Goal: Information Seeking & Learning: Learn about a topic

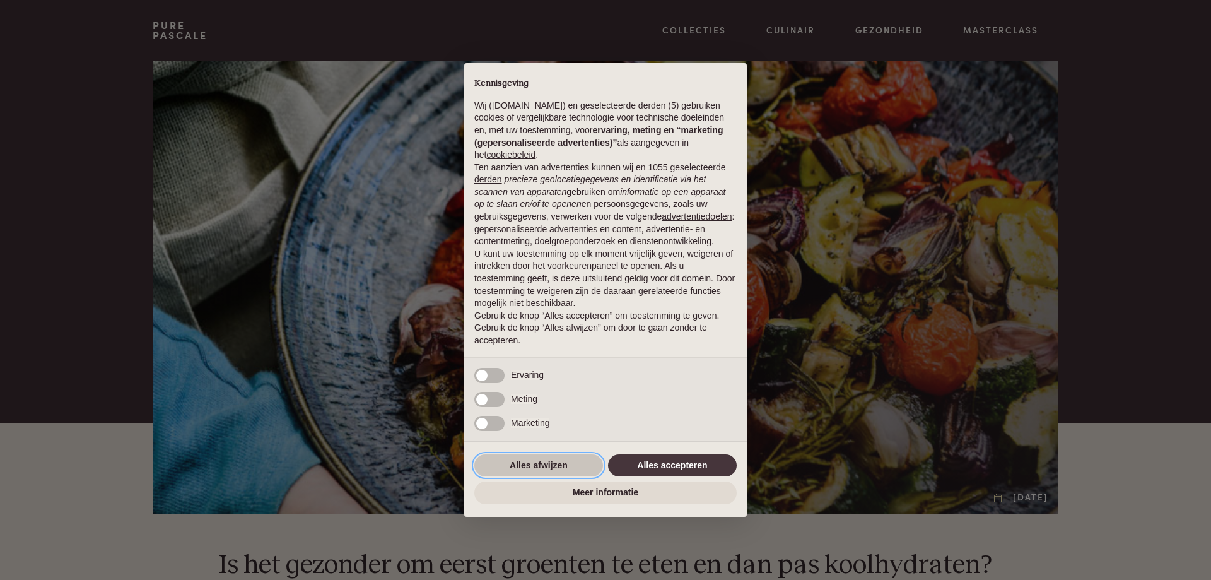
click at [523, 464] on button "Alles afwijzen" at bounding box center [538, 465] width 129 height 23
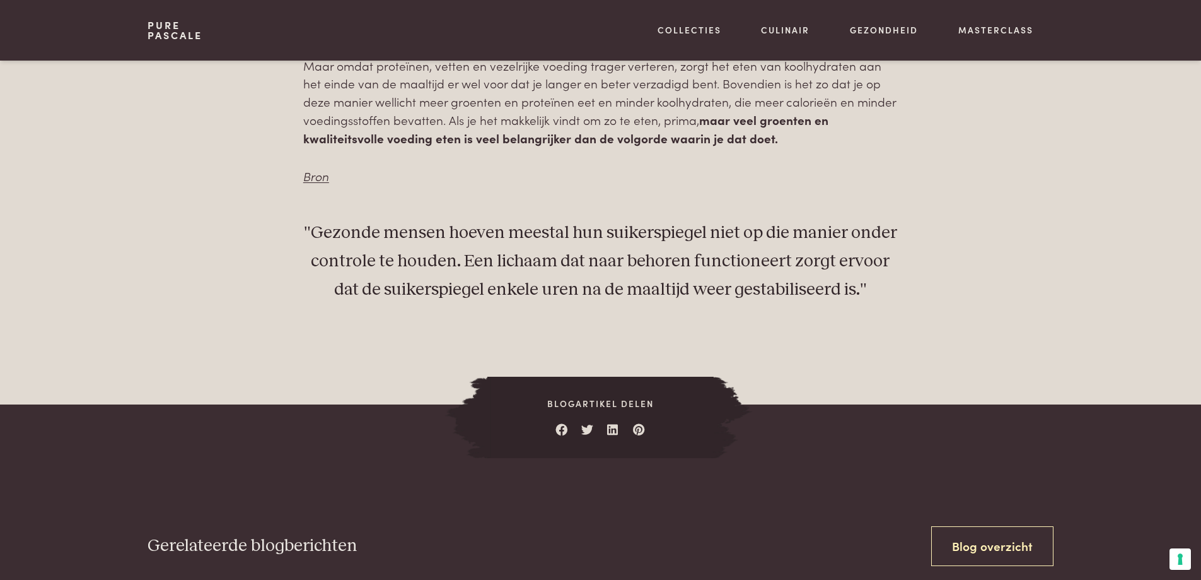
scroll to position [1287, 0]
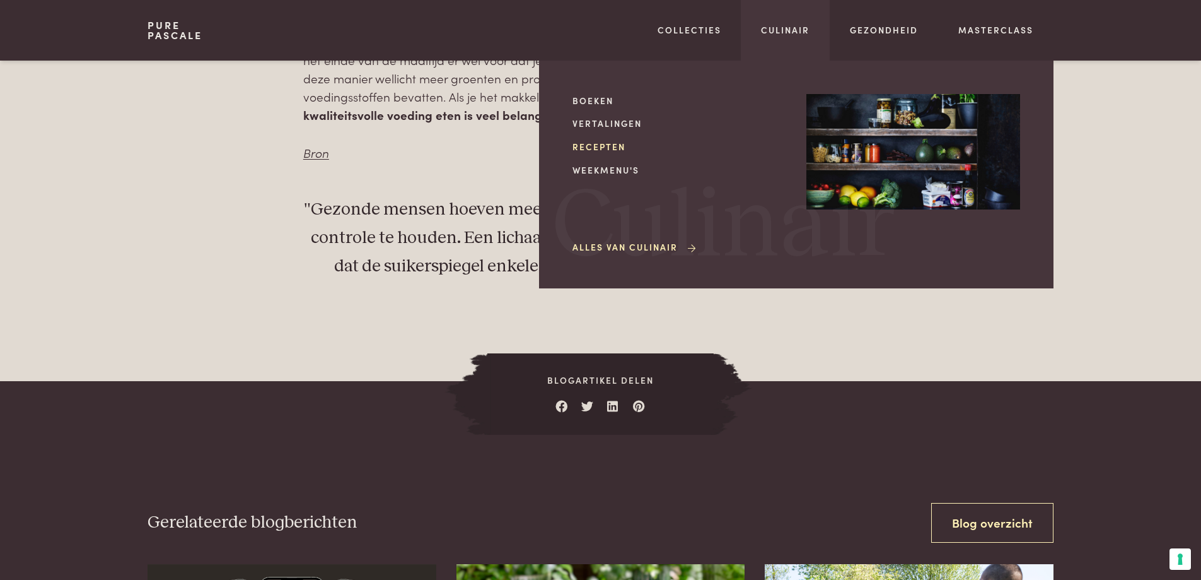
click at [595, 148] on link "Recepten" at bounding box center [680, 146] width 214 height 13
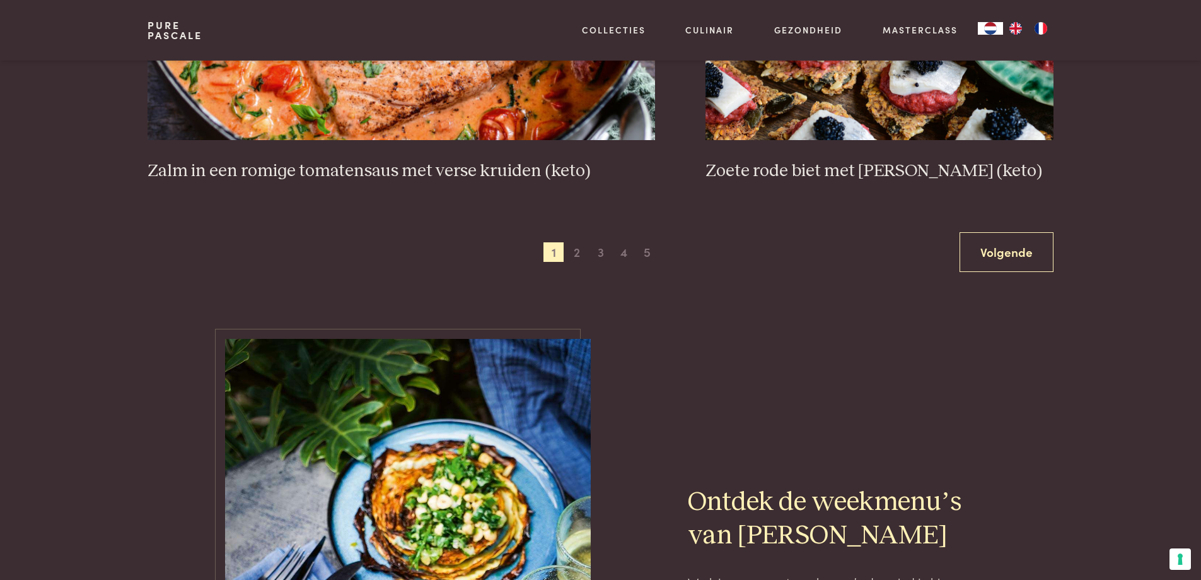
scroll to position [2460, 0]
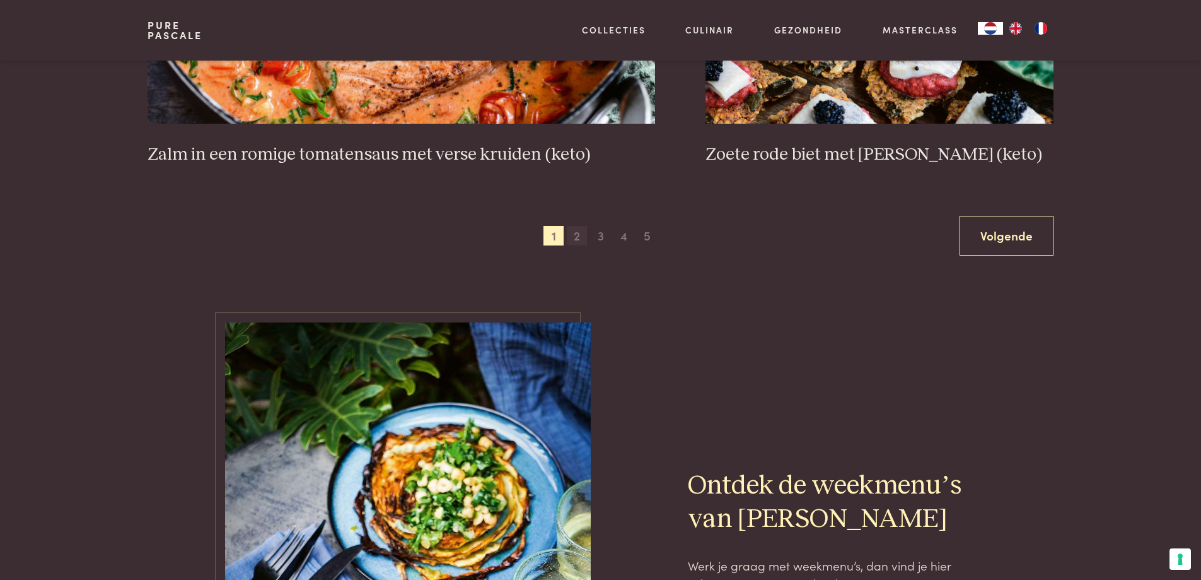
click at [576, 235] on span "2" at bounding box center [577, 236] width 20 height 20
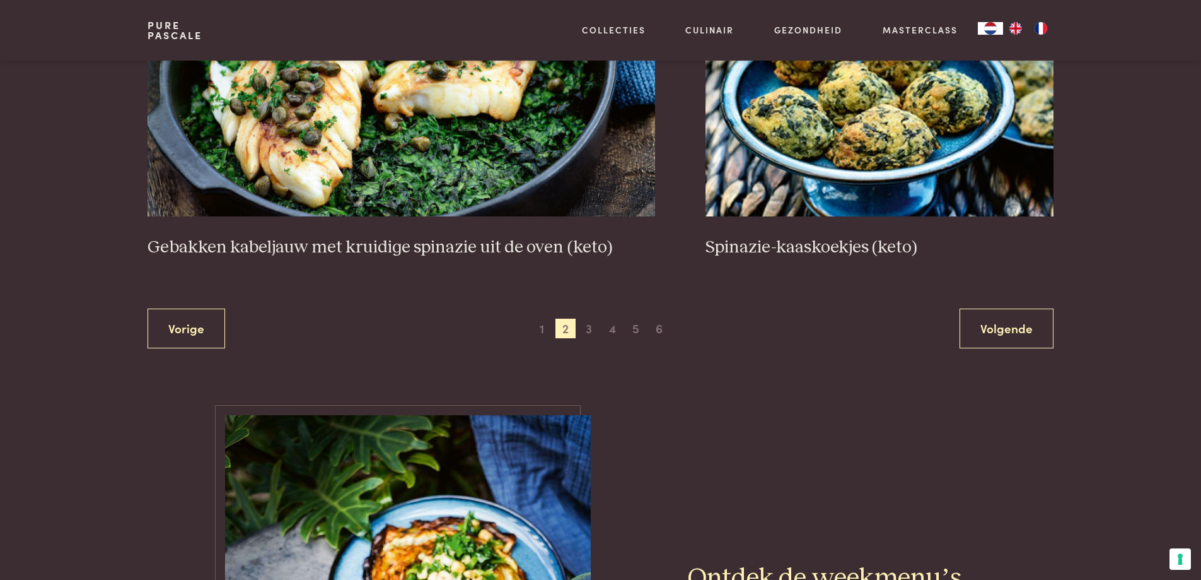
scroll to position [2405, 0]
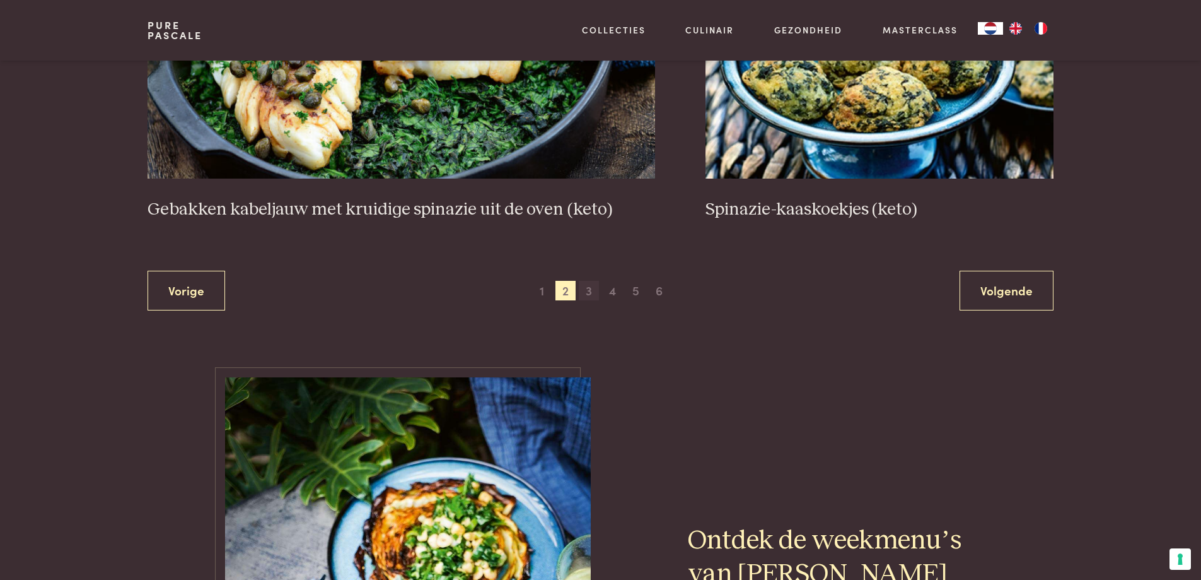
click at [587, 293] on span "3" at bounding box center [589, 291] width 20 height 20
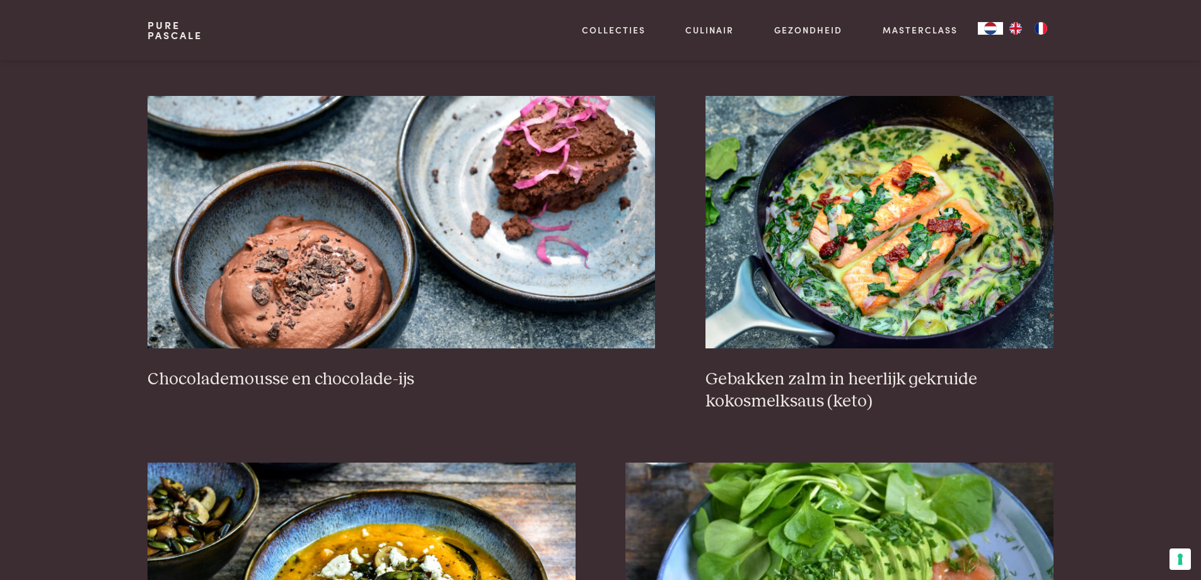
scroll to position [1246, 0]
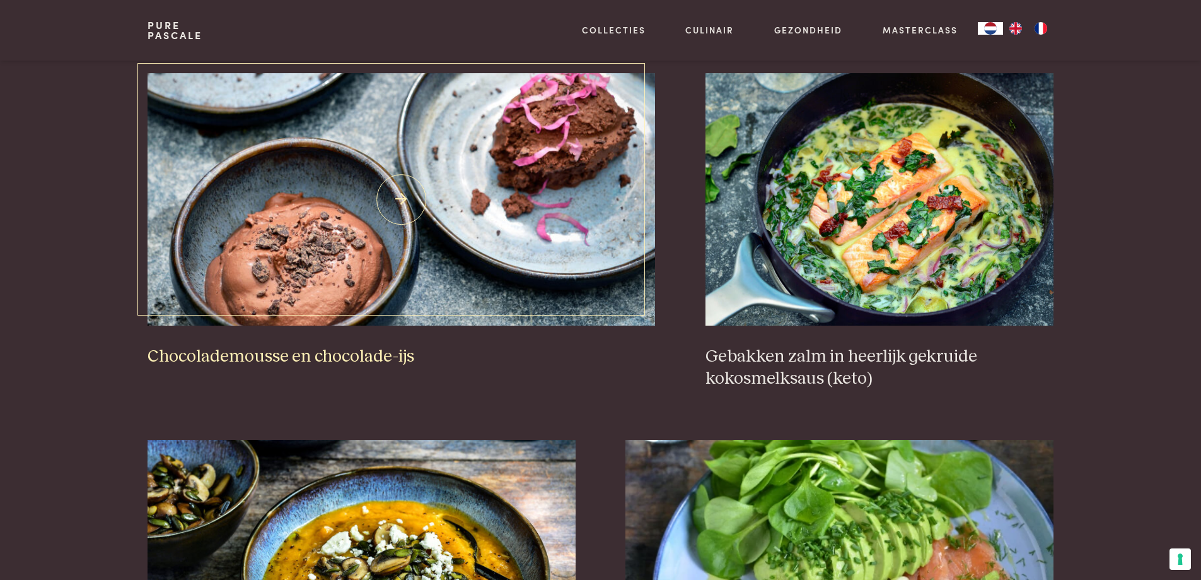
click at [351, 358] on h3 "Chocolademousse en chocolade-ijs" at bounding box center [402, 357] width 508 height 22
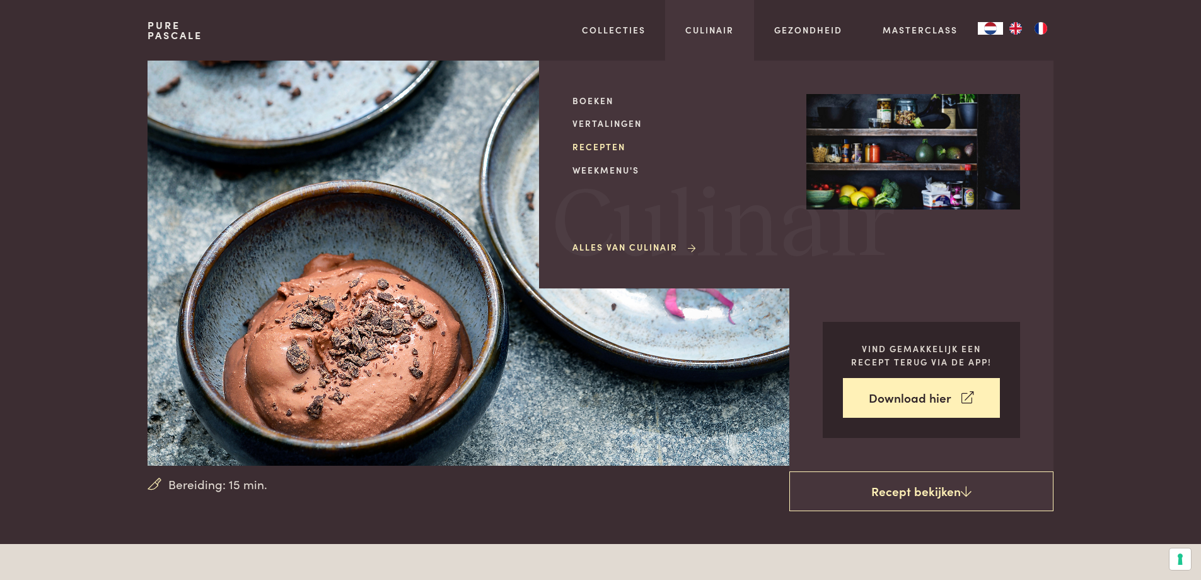
click at [616, 146] on link "Recepten" at bounding box center [680, 146] width 214 height 13
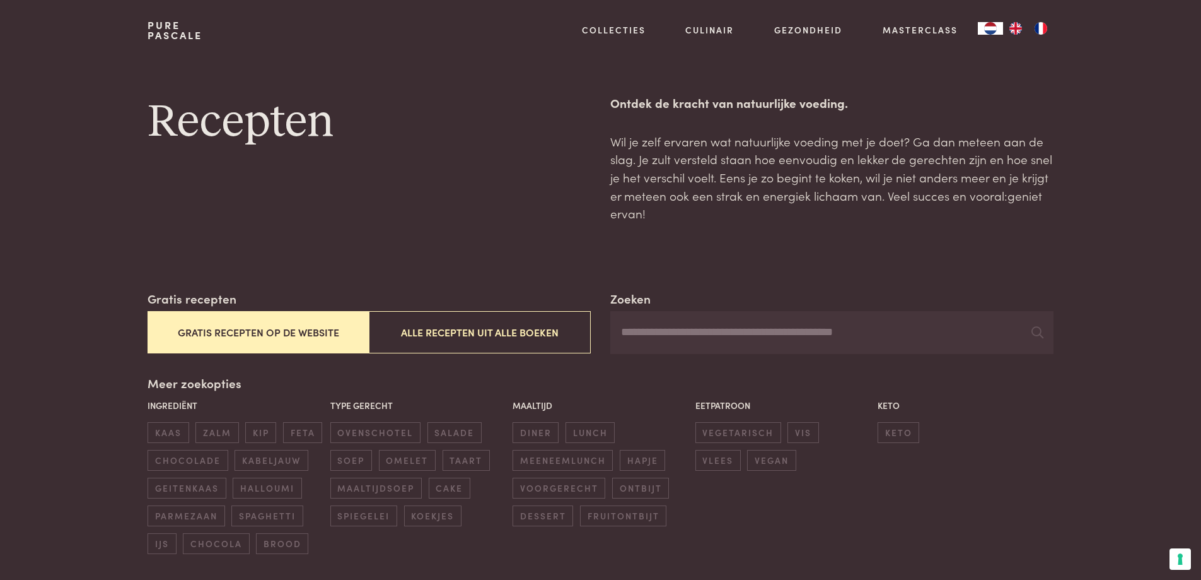
click at [327, 334] on button "Gratis recepten op de website" at bounding box center [258, 332] width 221 height 42
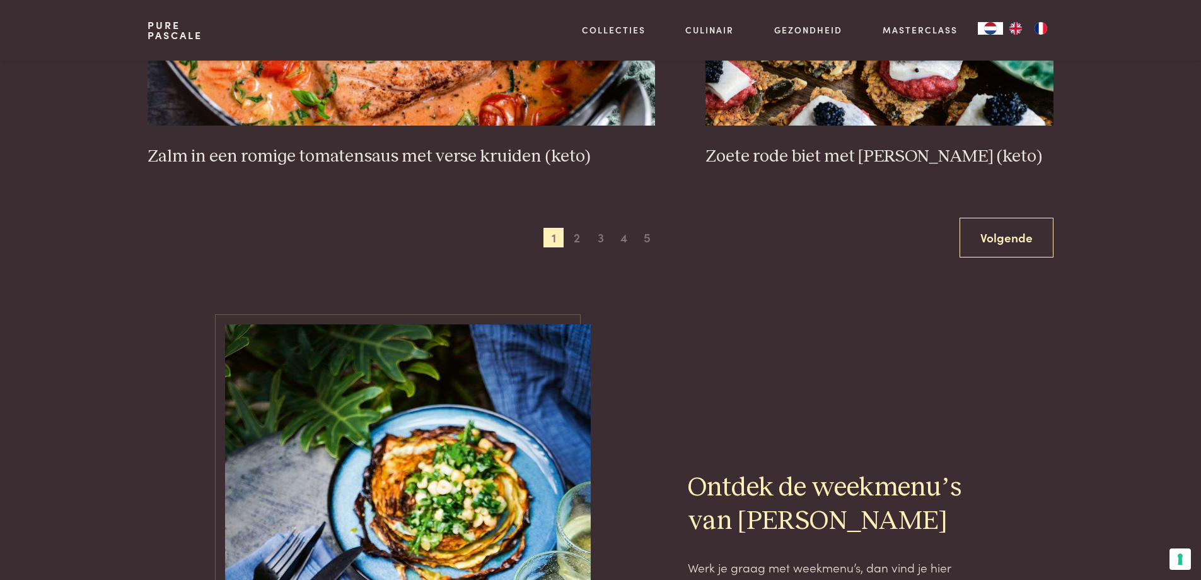
scroll to position [2449, 0]
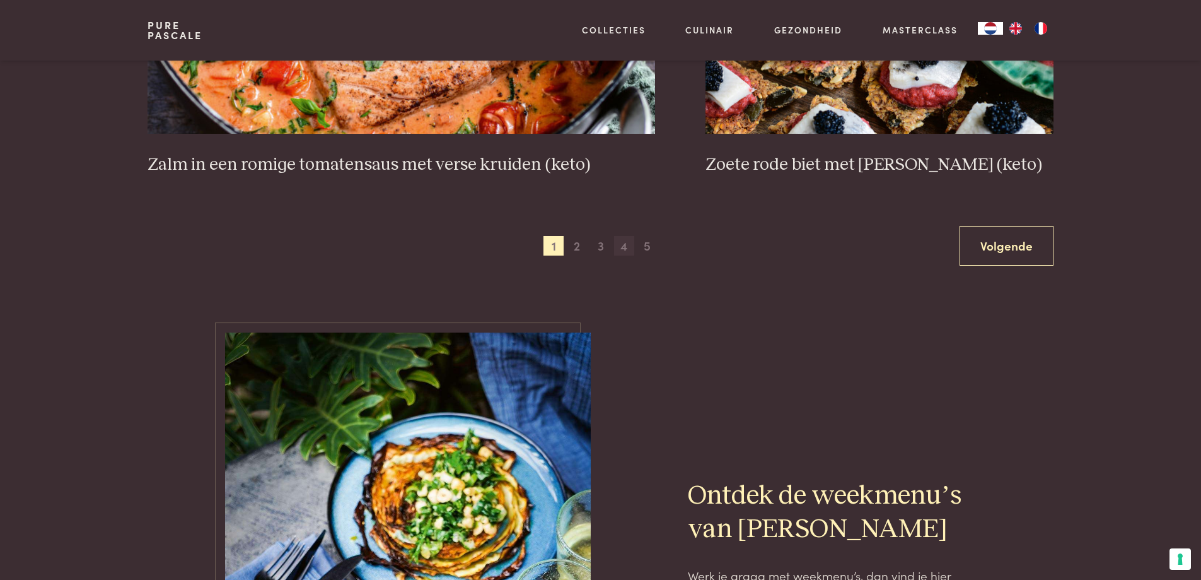
click at [622, 249] on span "4" at bounding box center [624, 246] width 20 height 20
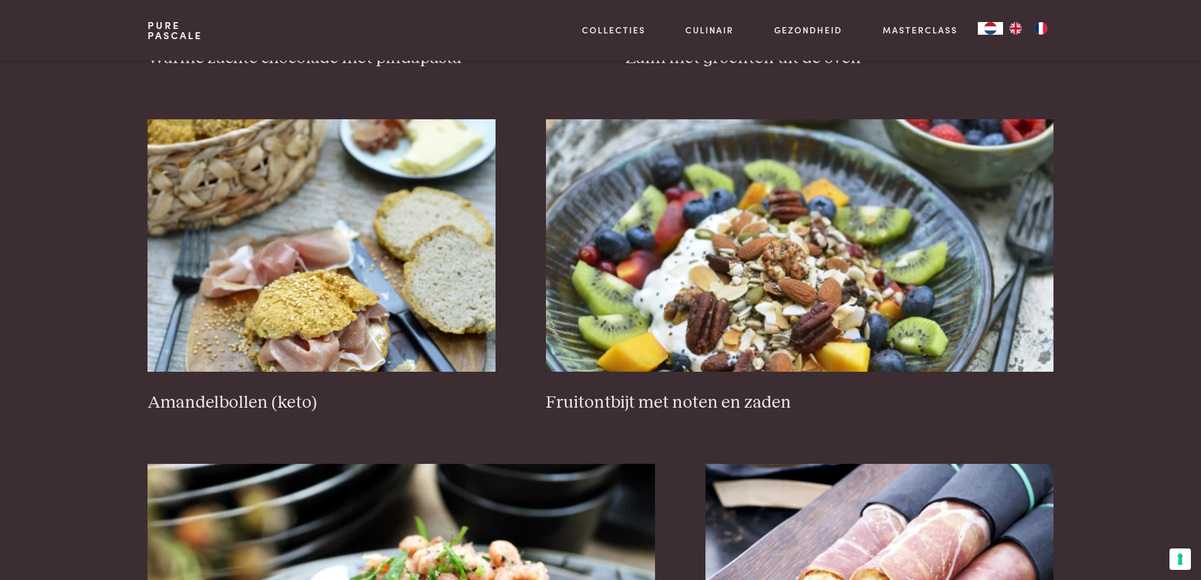
scroll to position [1877, 0]
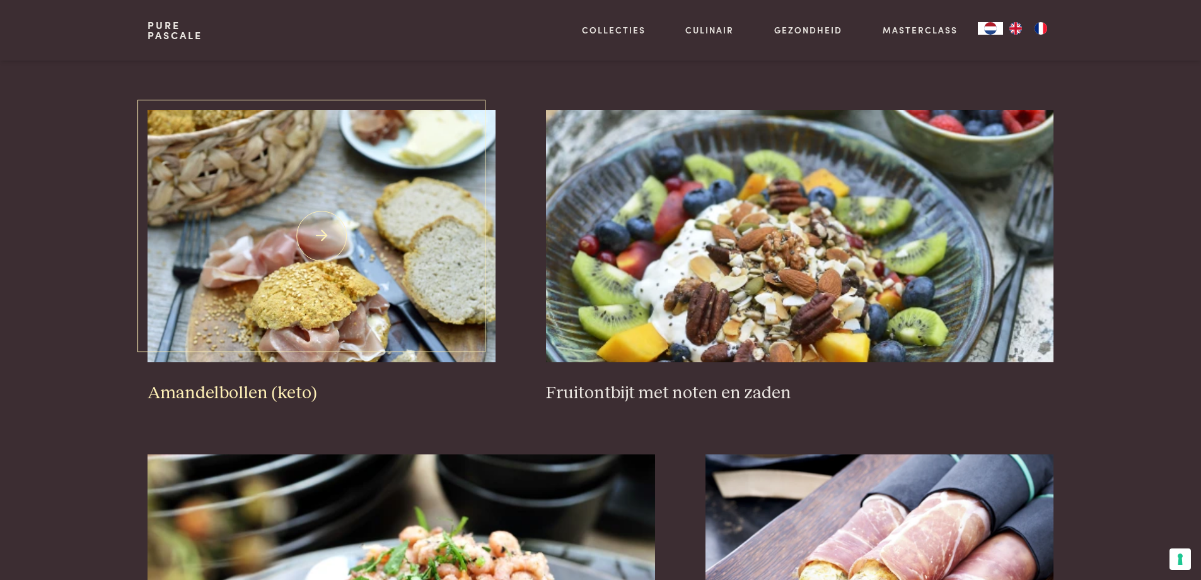
click at [349, 293] on img at bounding box center [322, 236] width 348 height 252
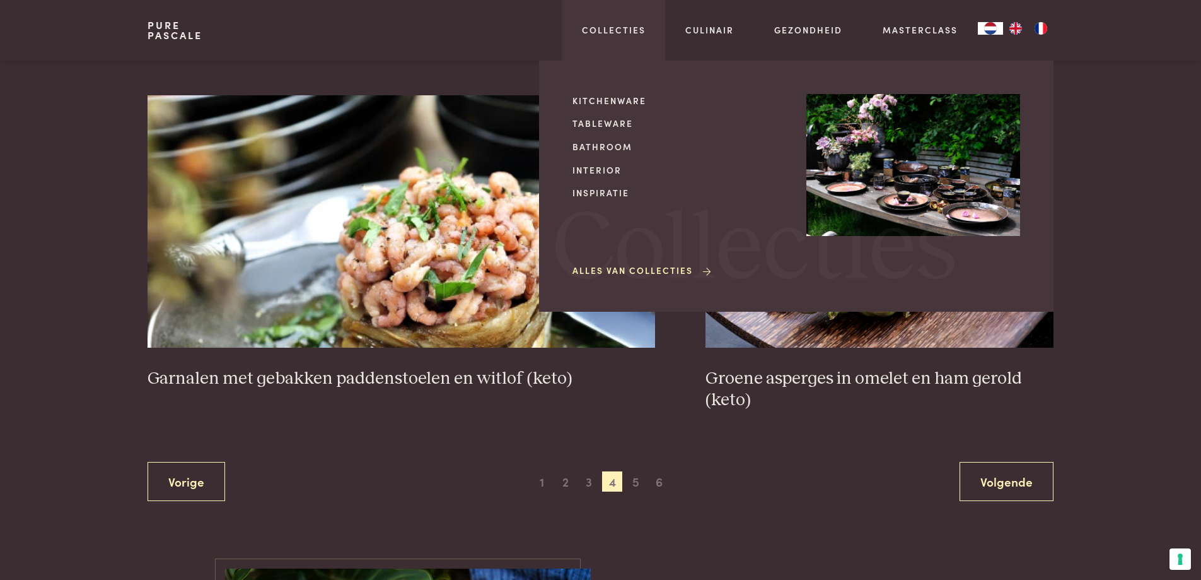
scroll to position [2245, 0]
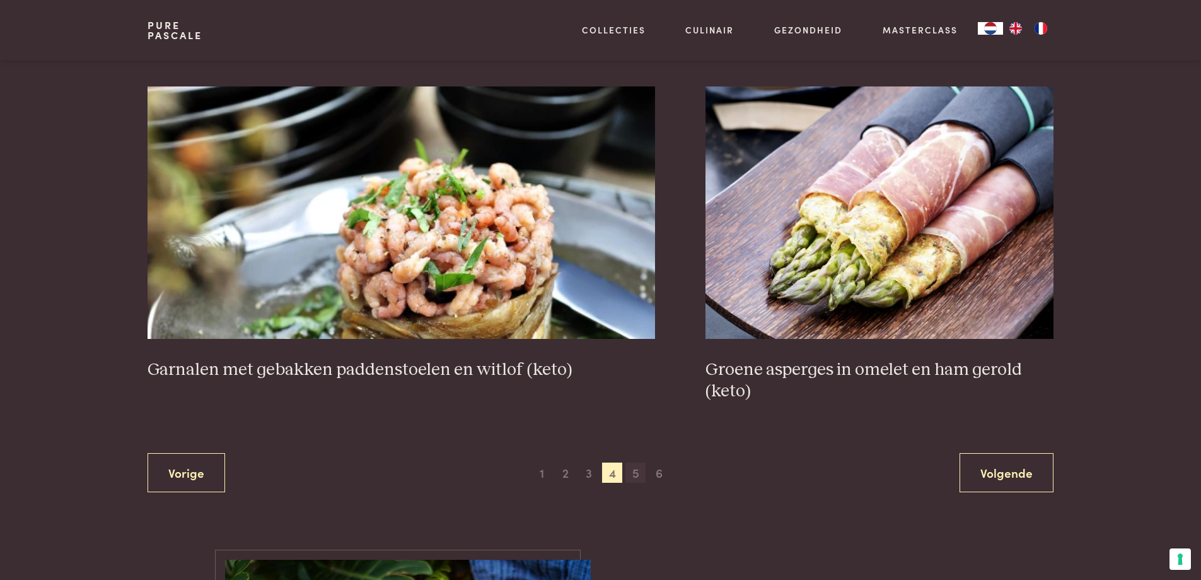
click at [636, 476] on span "5" at bounding box center [636, 472] width 20 height 20
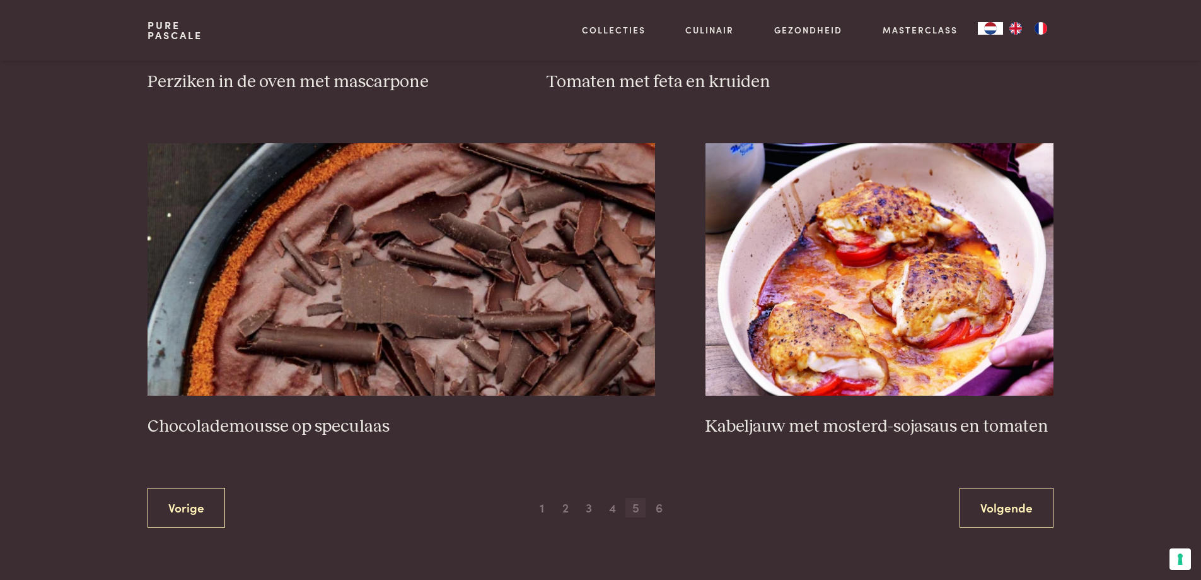
scroll to position [2507, 0]
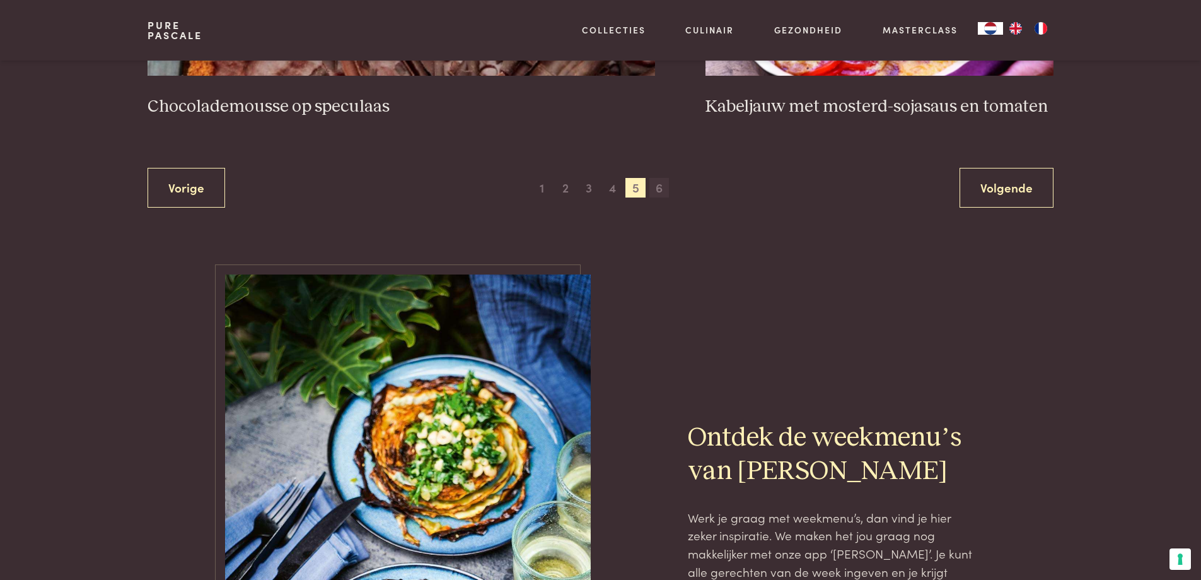
click at [660, 191] on span "6" at bounding box center [660, 188] width 20 height 20
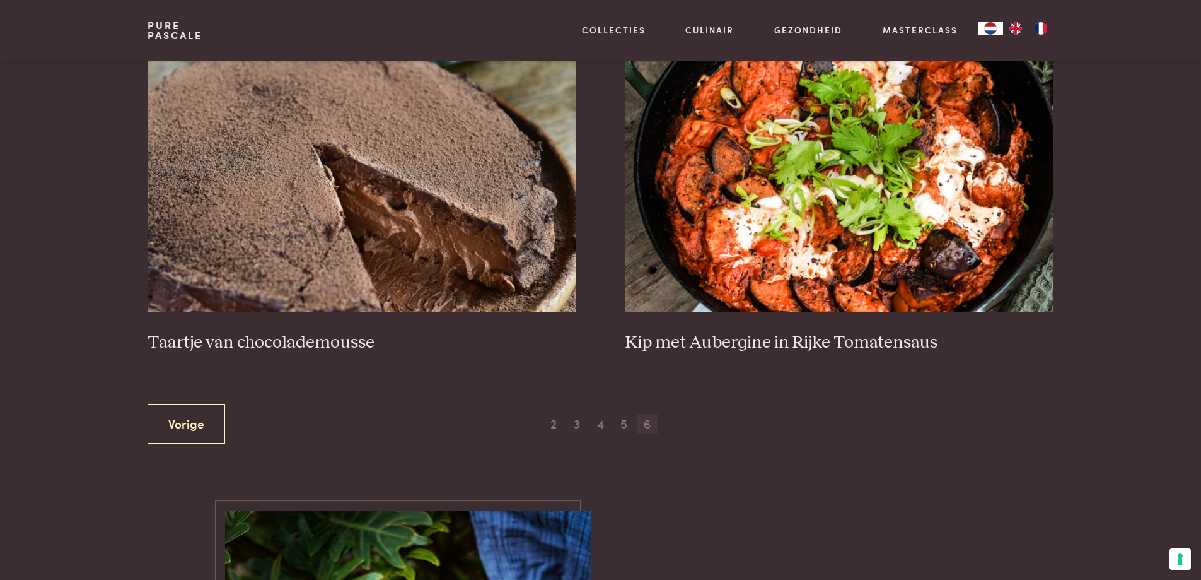
scroll to position [531, 0]
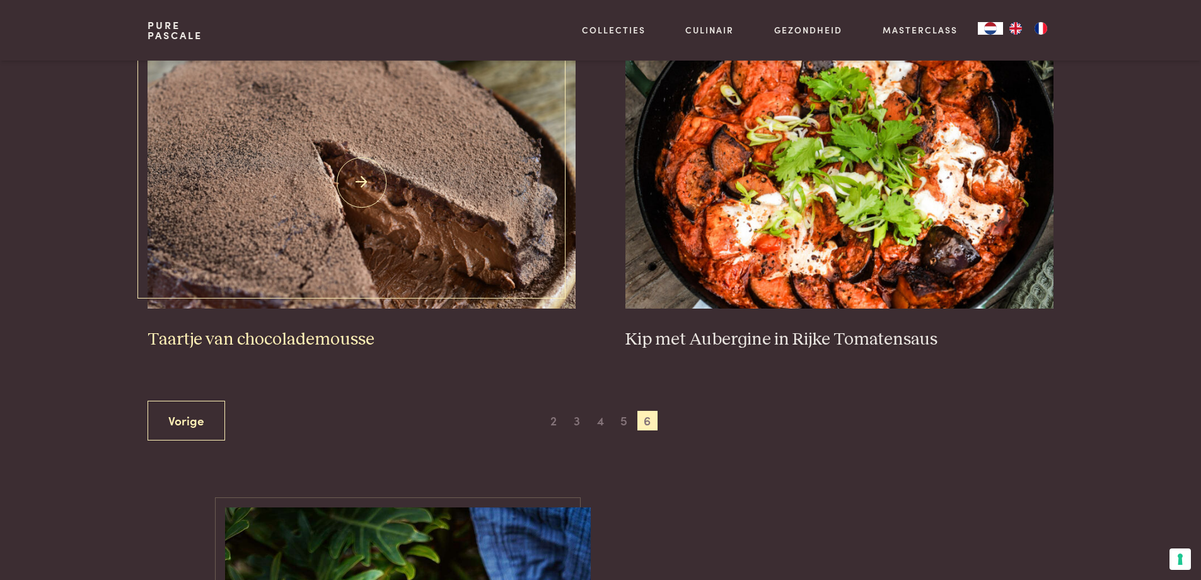
click at [484, 223] on img at bounding box center [362, 182] width 428 height 252
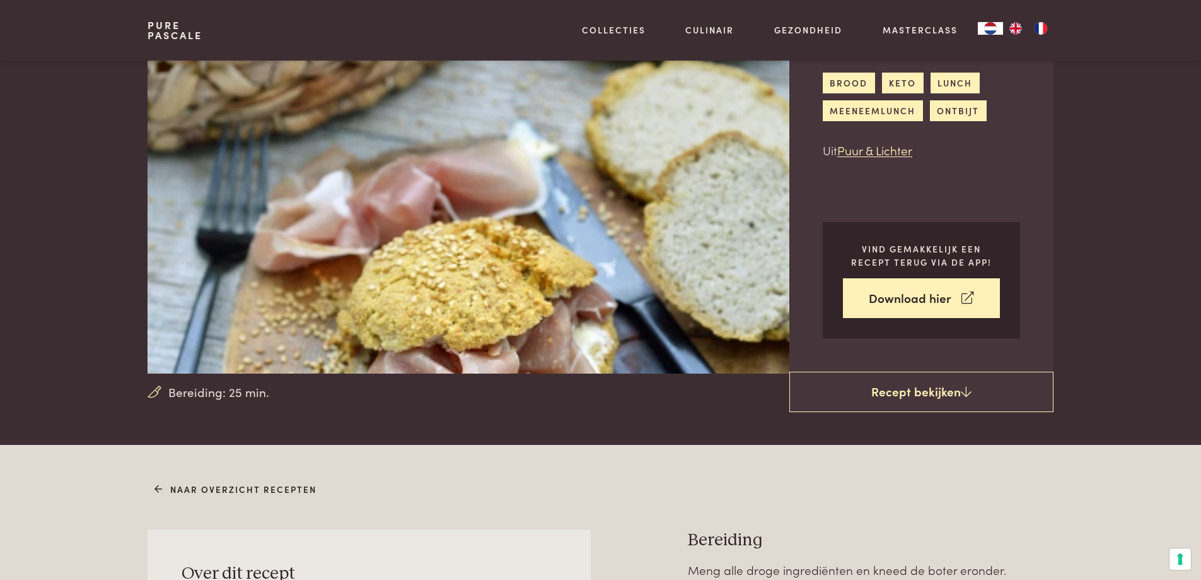
scroll to position [11, 0]
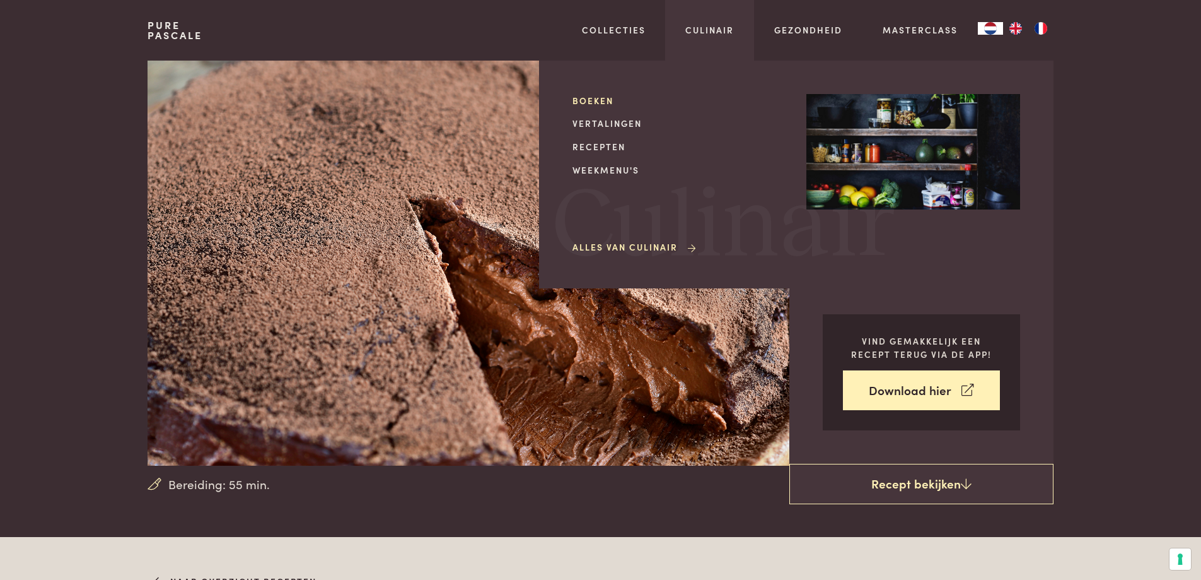
click at [605, 102] on link "Boeken" at bounding box center [680, 100] width 214 height 13
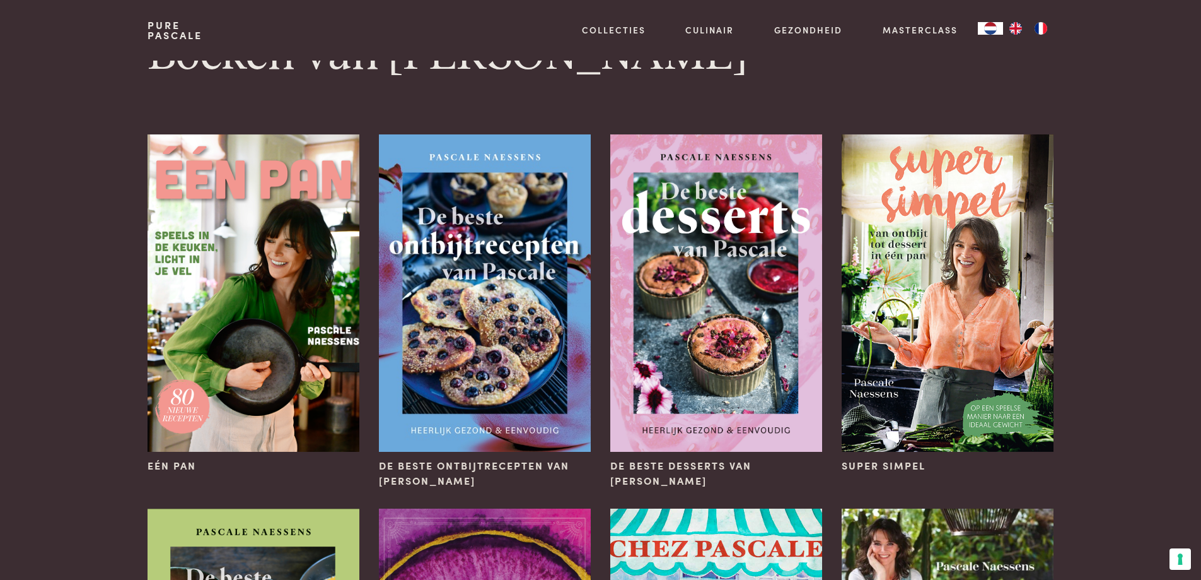
scroll to position [32, 0]
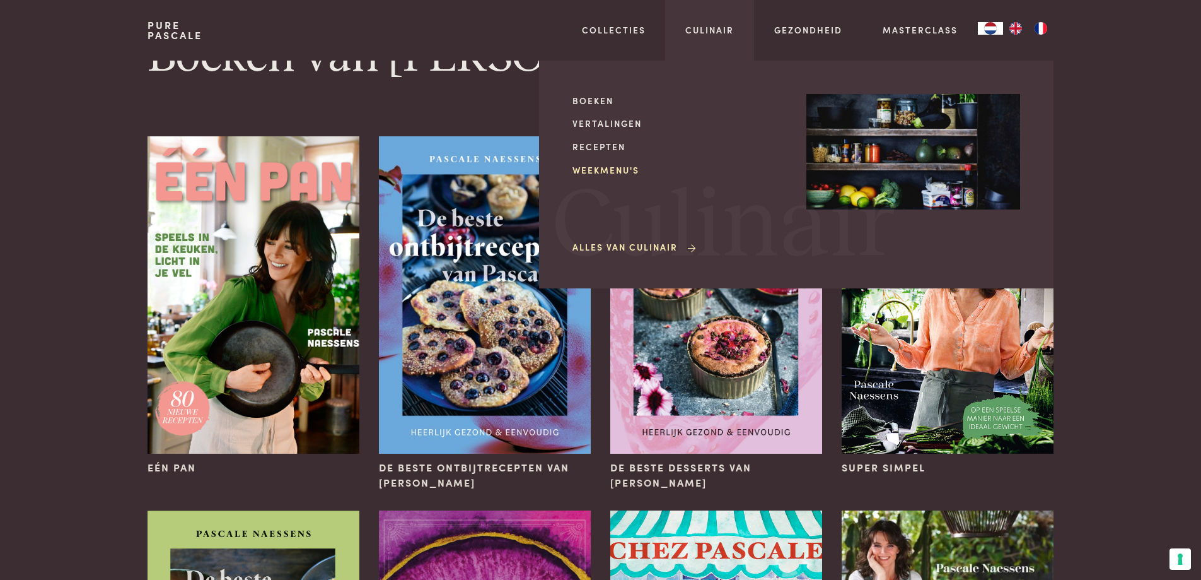
click at [609, 170] on link "Weekmenu's" at bounding box center [680, 169] width 214 height 13
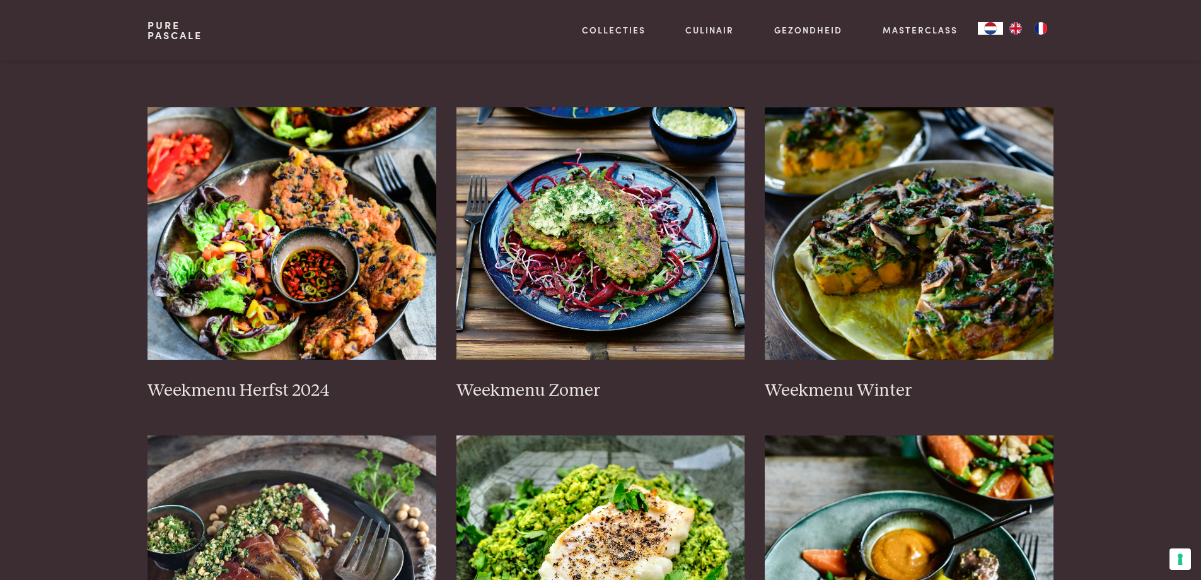
scroll to position [210, 0]
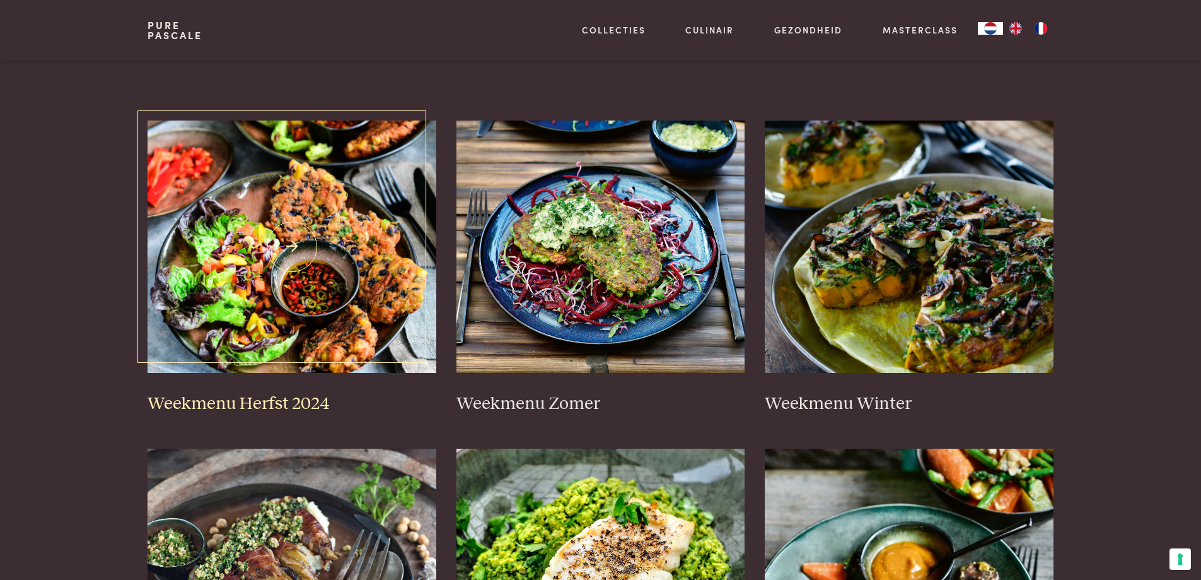
click at [283, 260] on img at bounding box center [292, 246] width 289 height 252
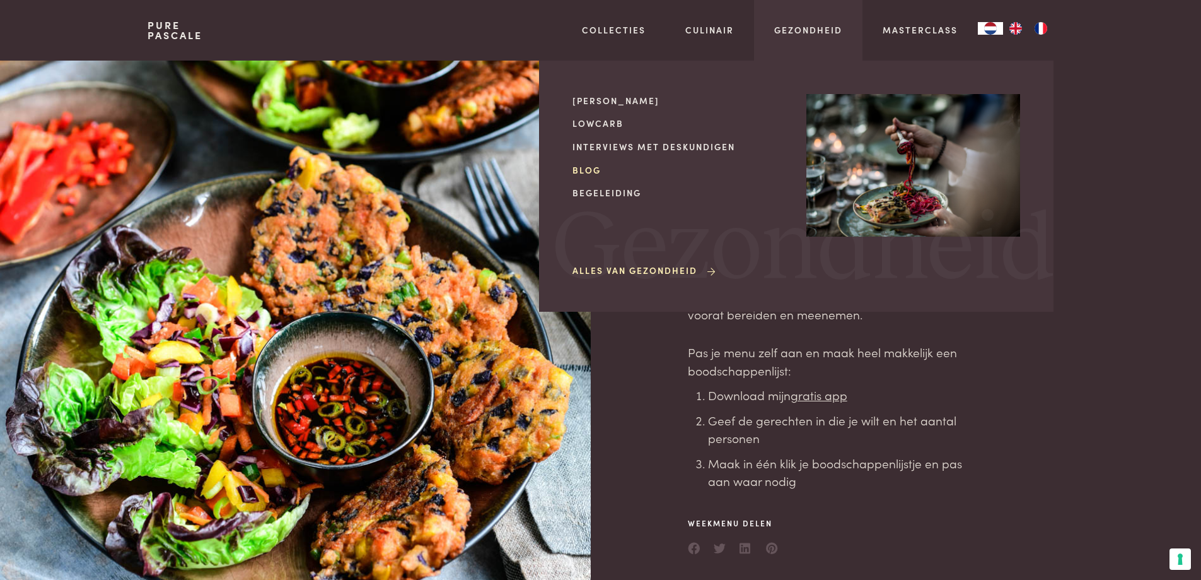
click at [585, 168] on link "Blog" at bounding box center [680, 169] width 214 height 13
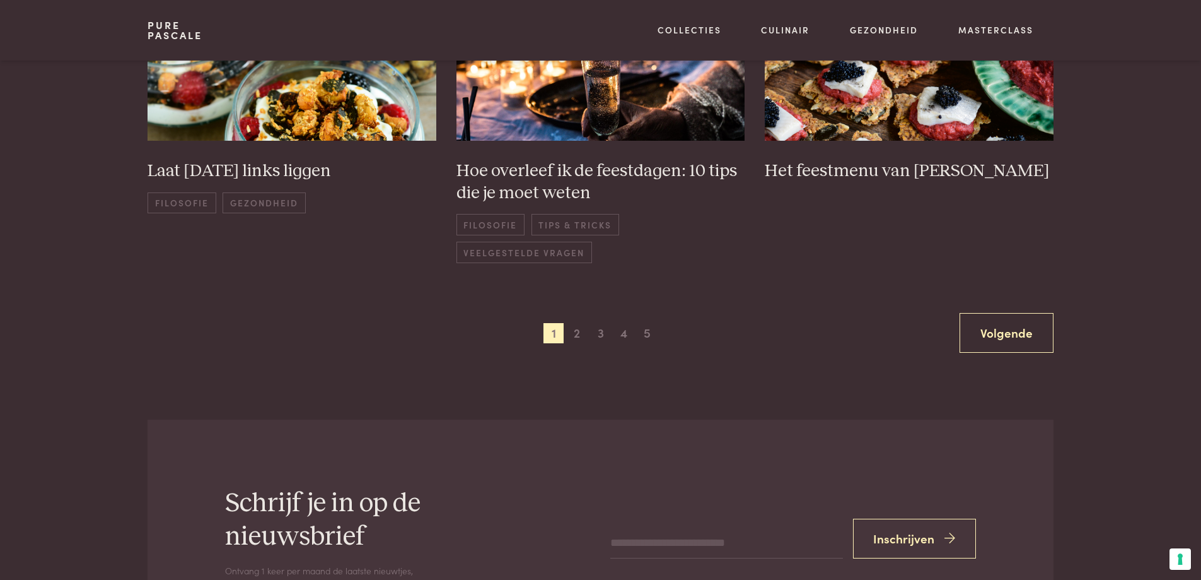
scroll to position [1022, 0]
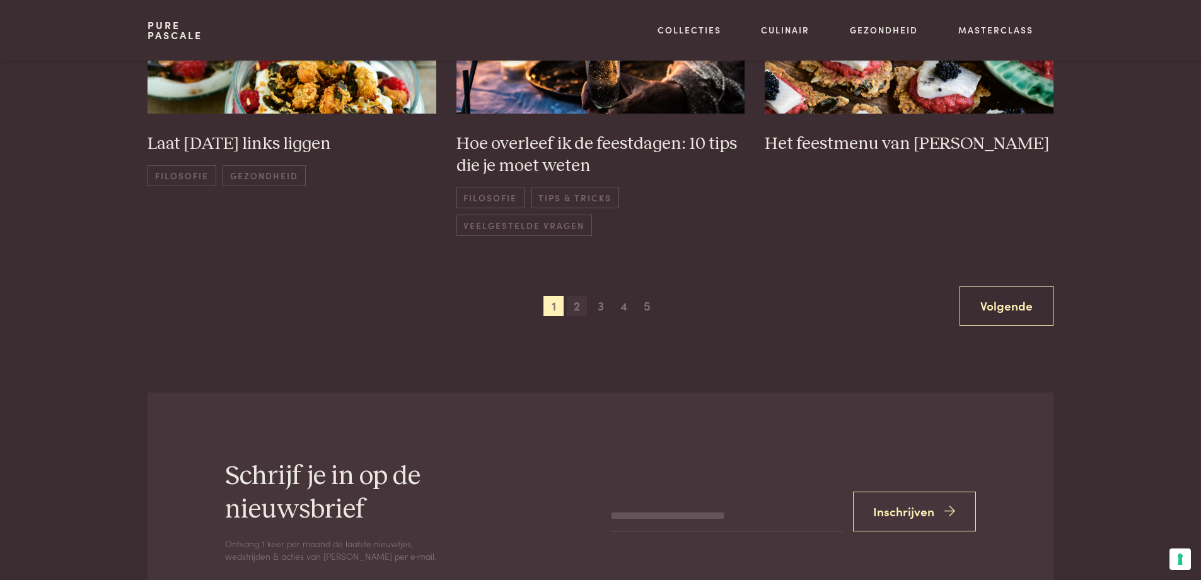
click at [574, 305] on span "2" at bounding box center [577, 306] width 20 height 20
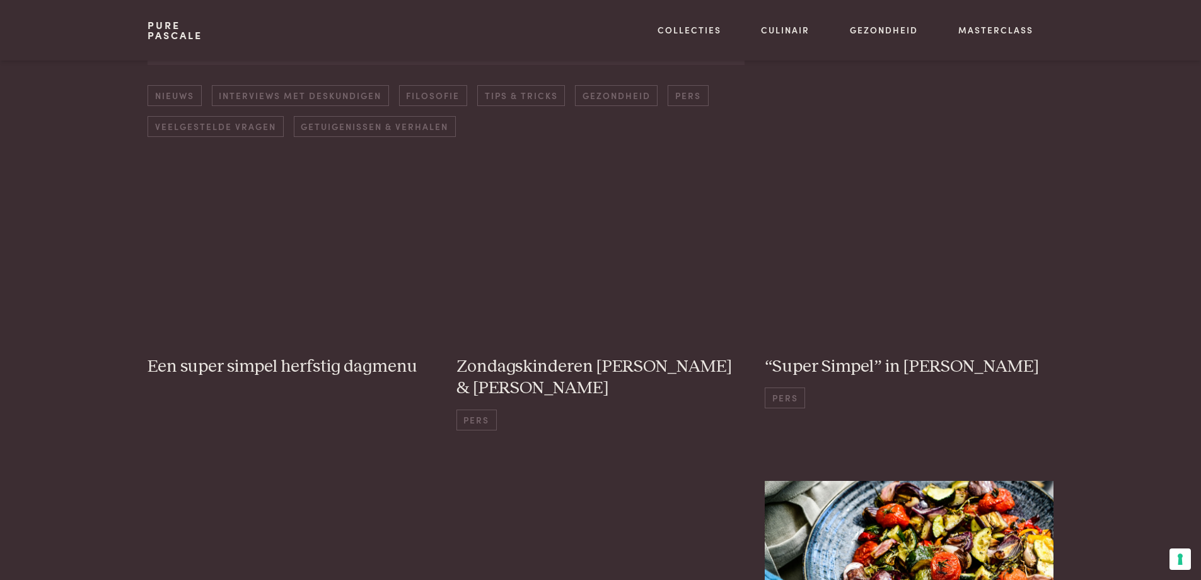
scroll to position [180, 0]
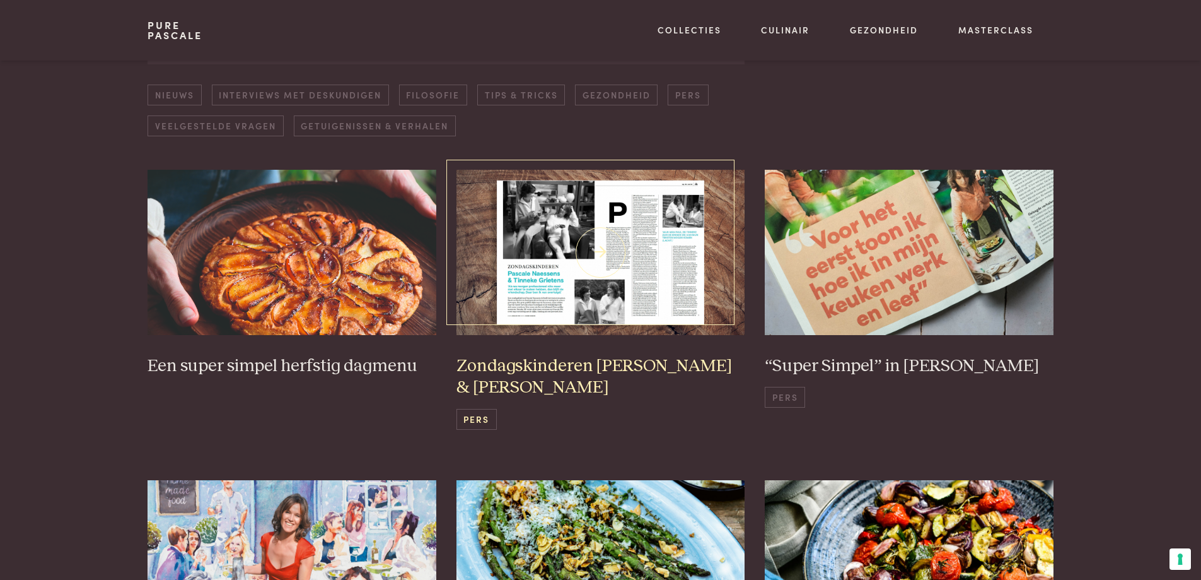
click at [604, 271] on img at bounding box center [601, 252] width 289 height 165
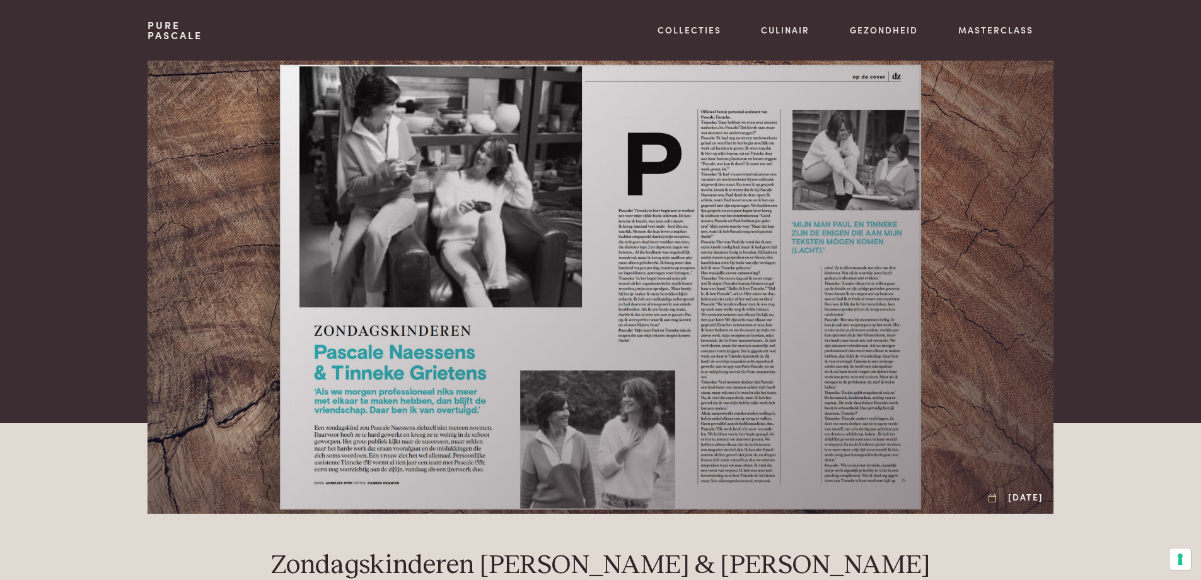
click at [617, 243] on div at bounding box center [601, 287] width 906 height 453
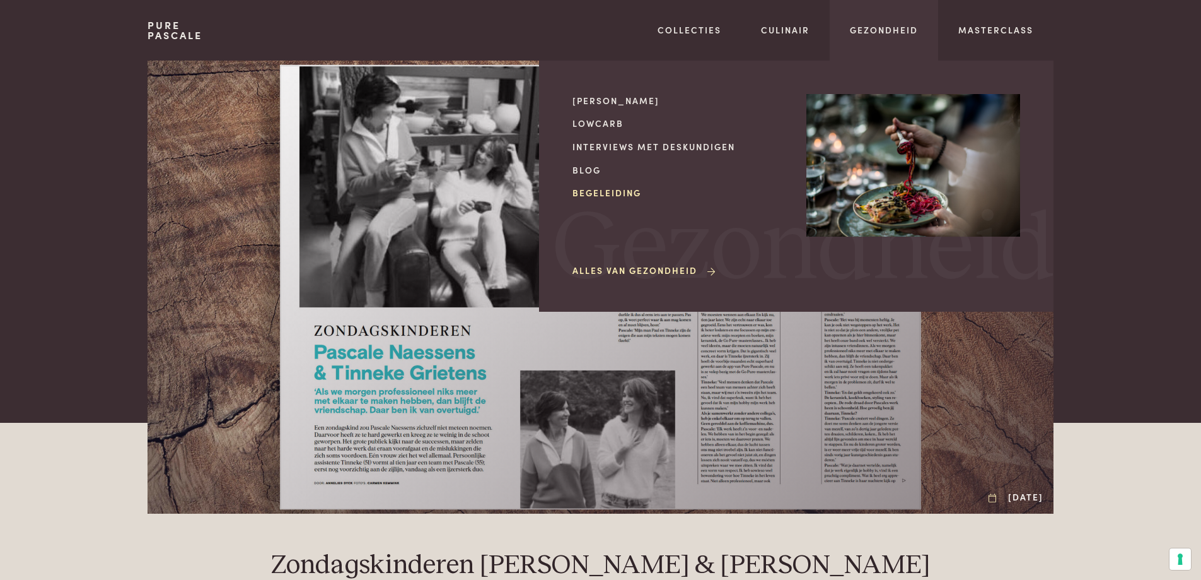
click at [618, 194] on link "Begeleiding" at bounding box center [680, 192] width 214 height 13
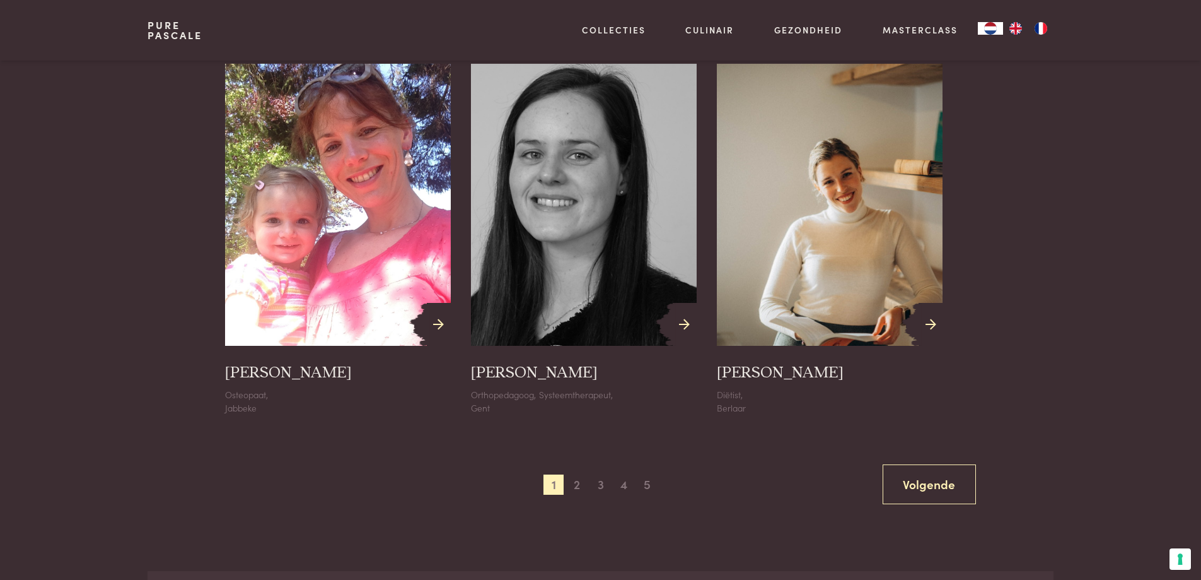
scroll to position [1335, 0]
click at [576, 483] on span "2" at bounding box center [577, 483] width 20 height 20
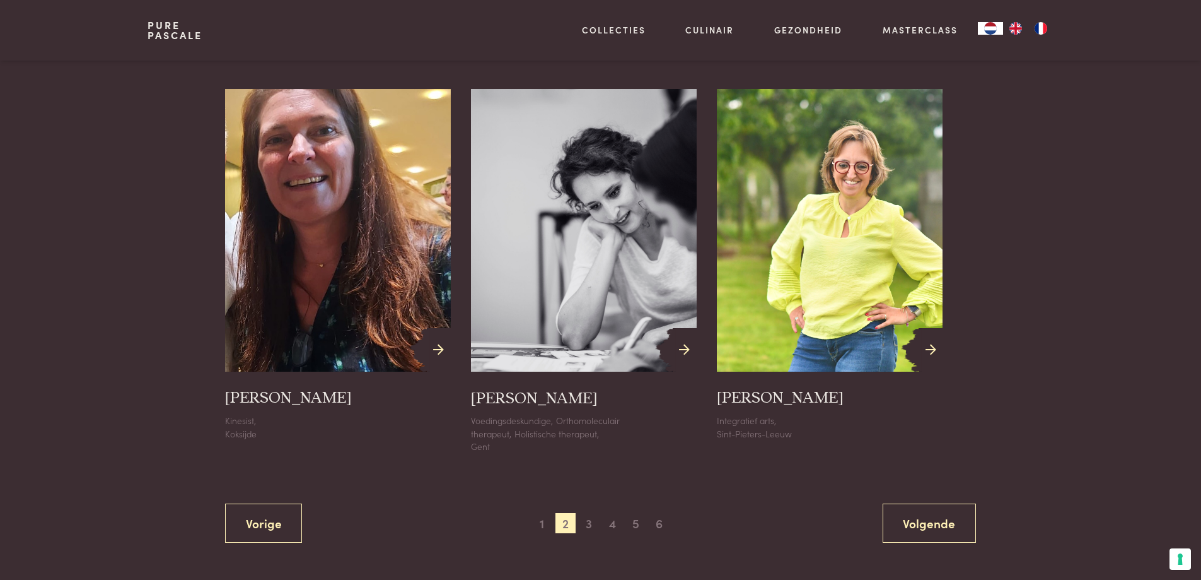
scroll to position [1284, 0]
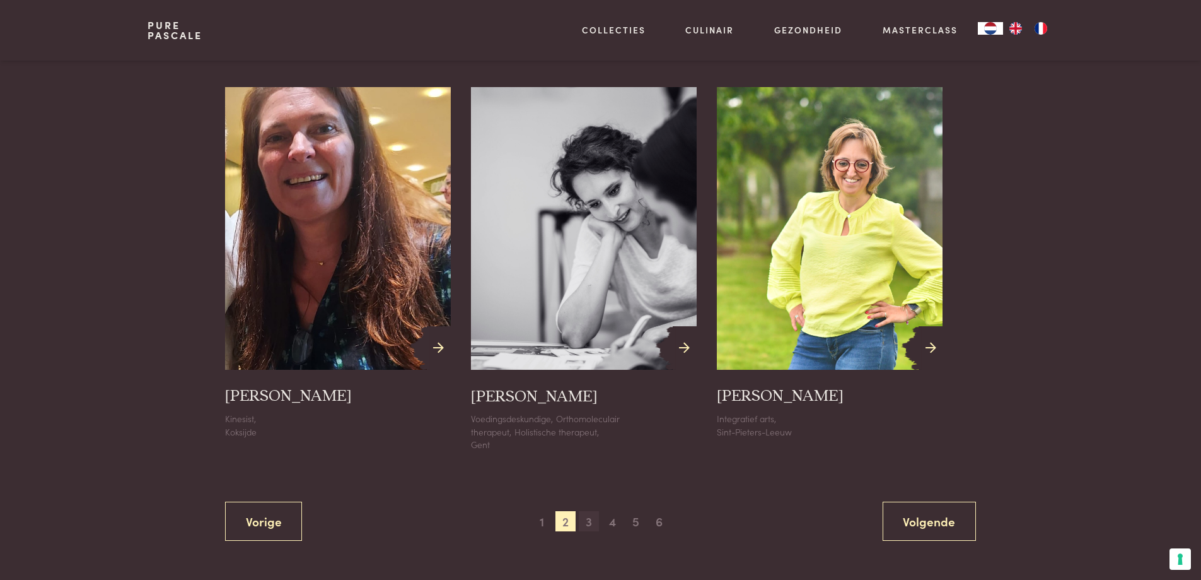
click at [590, 525] on span "3" at bounding box center [589, 521] width 20 height 20
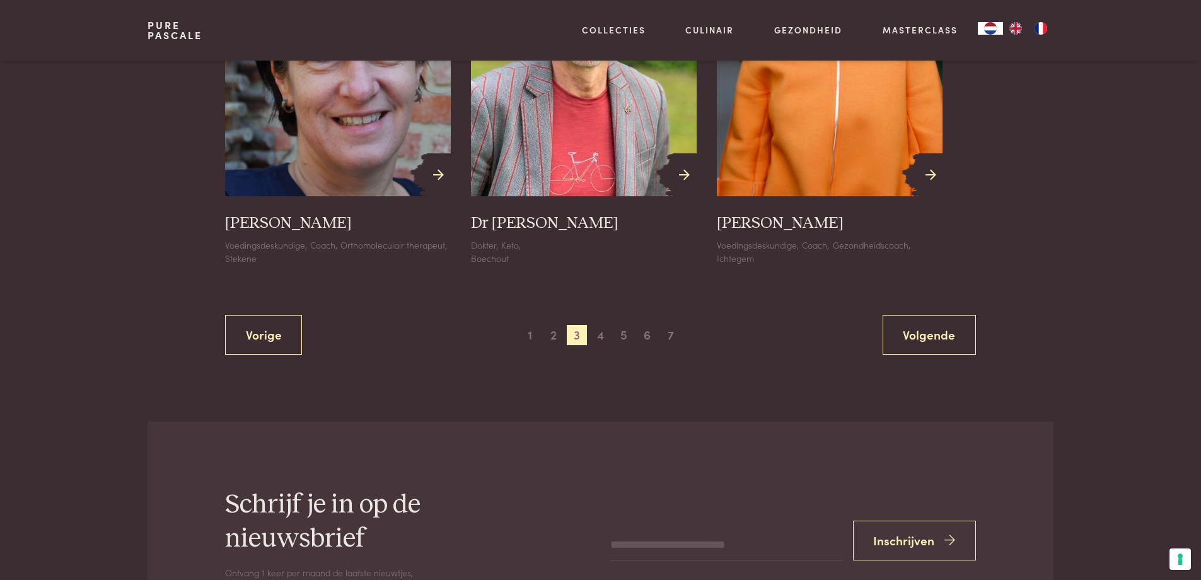
scroll to position [1505, 0]
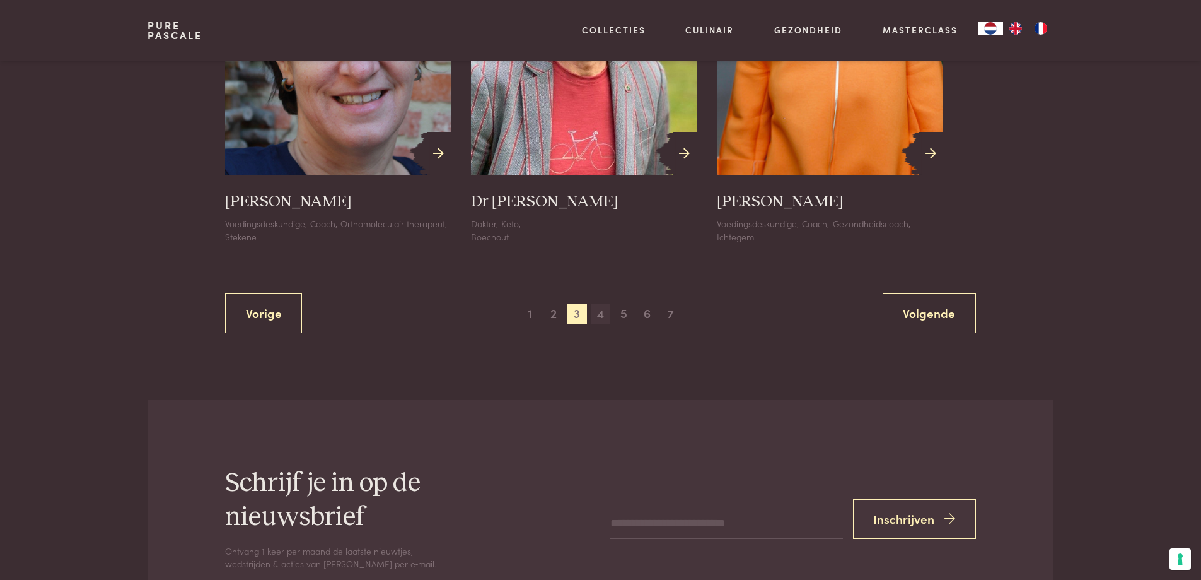
click at [600, 324] on span "4" at bounding box center [601, 313] width 20 height 20
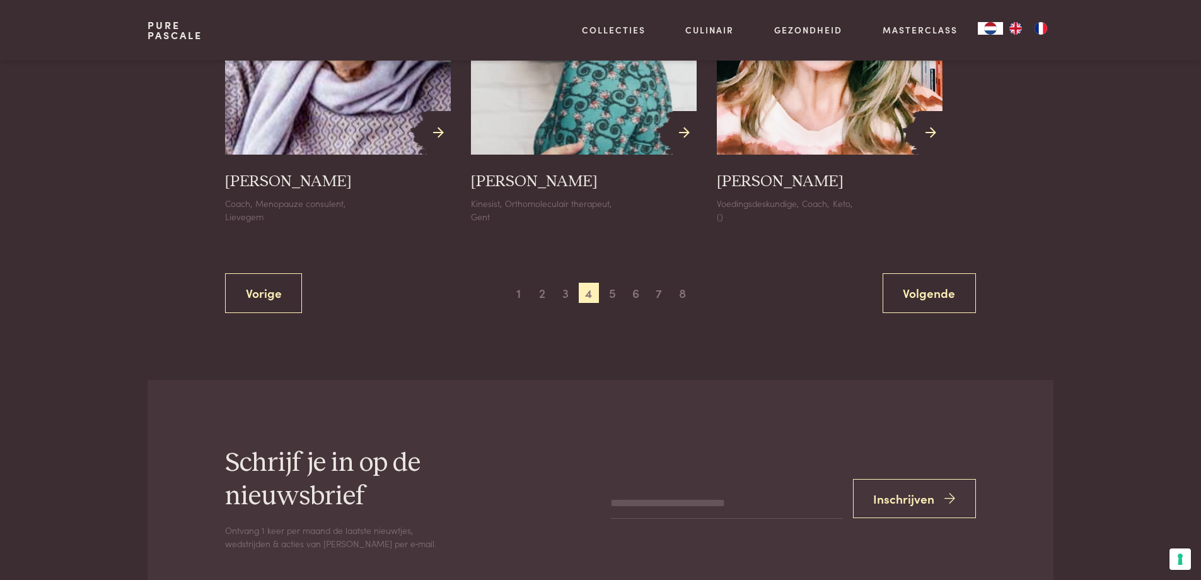
scroll to position [1550, 0]
